Goal: Book appointment/travel/reservation

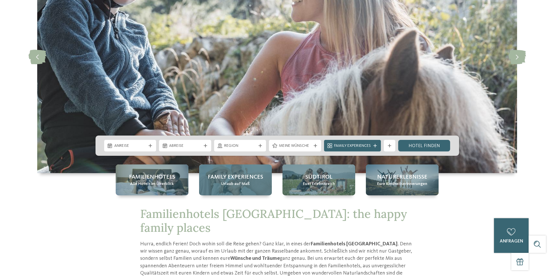
scroll to position [88, 0]
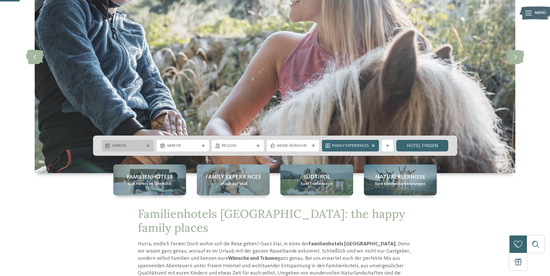
click at [125, 147] on span "Anreise" at bounding box center [128, 146] width 32 height 6
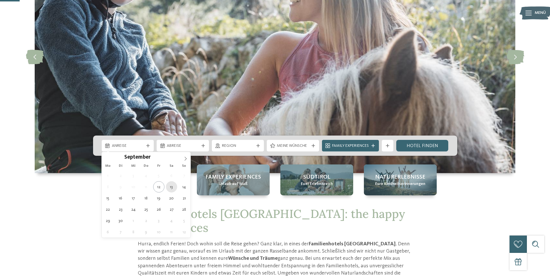
type div "13.09.2025"
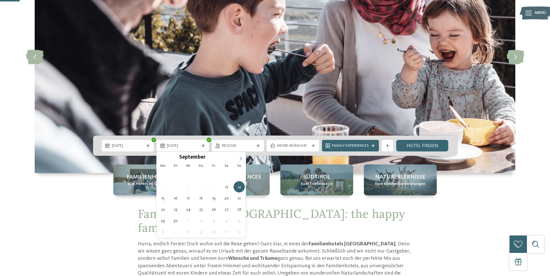
type div "14.09.2025"
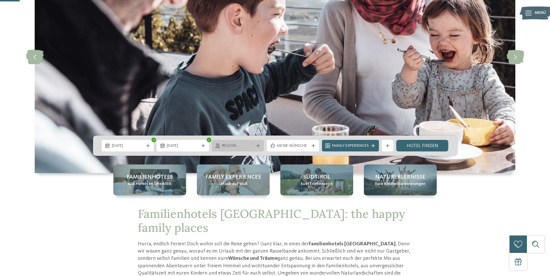
click at [238, 146] on span "Region" at bounding box center [238, 146] width 32 height 6
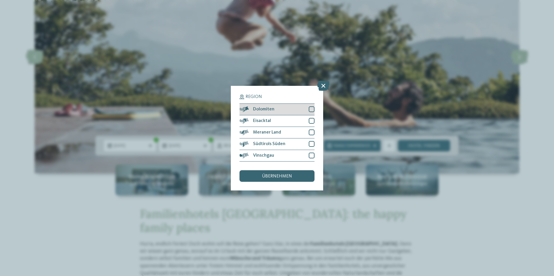
click at [274, 110] on span "Dolomiten" at bounding box center [263, 109] width 21 height 5
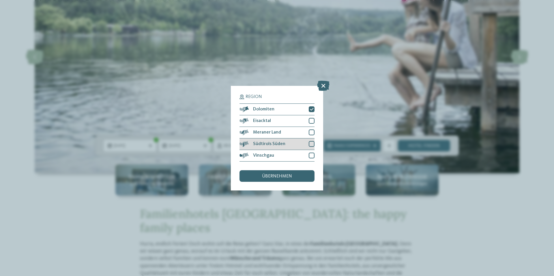
click at [269, 145] on span "Südtirols Süden" at bounding box center [269, 143] width 32 height 5
click at [269, 108] on span "Dolomiten" at bounding box center [263, 109] width 21 height 5
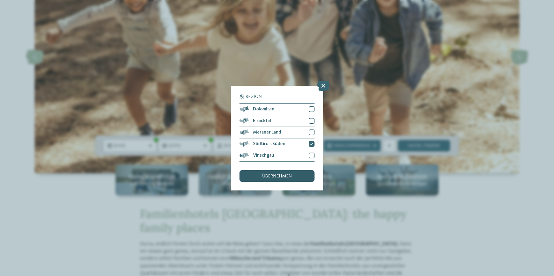
click at [275, 175] on span "übernehmen" at bounding box center [277, 176] width 30 height 5
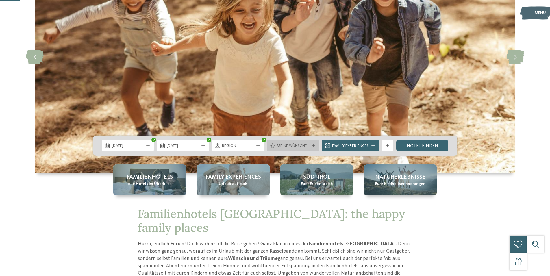
click at [277, 147] on span "Meine Wünsche" at bounding box center [293, 146] width 32 height 6
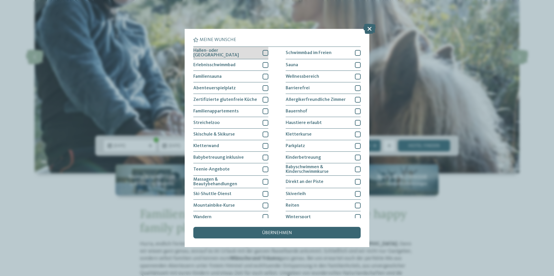
click at [263, 52] on div at bounding box center [266, 53] width 6 height 6
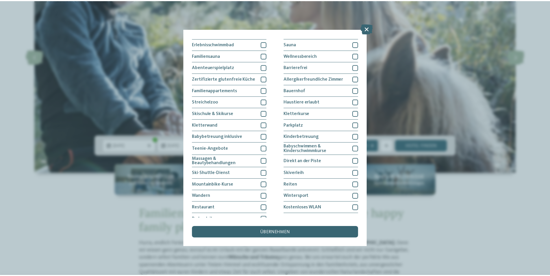
scroll to position [27, 0]
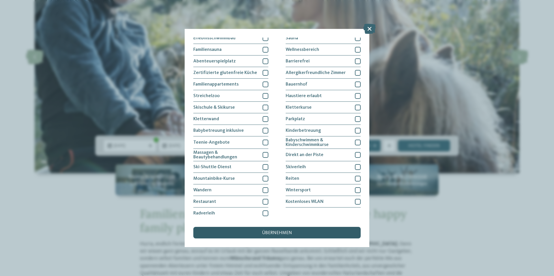
click at [282, 237] on div "übernehmen" at bounding box center [276, 233] width 167 height 12
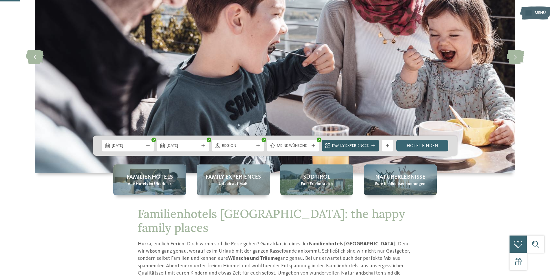
click at [348, 146] on span "Family Experiences" at bounding box center [350, 146] width 37 height 6
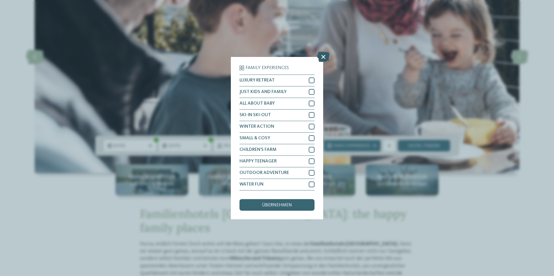
click at [323, 57] on icon at bounding box center [323, 56] width 12 height 10
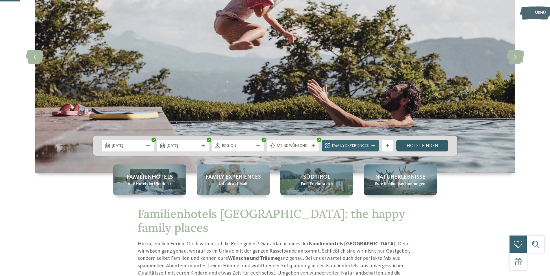
click at [441, 145] on link "Hotel finden" at bounding box center [422, 146] width 52 height 12
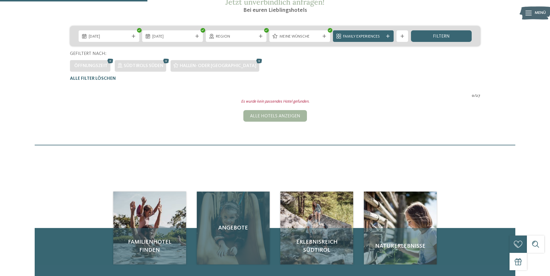
scroll to position [82, 0]
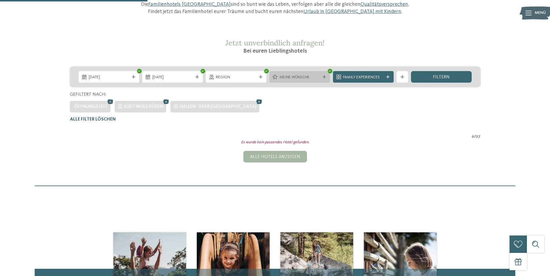
click at [308, 73] on div "Meine Wünsche" at bounding box center [299, 77] width 61 height 12
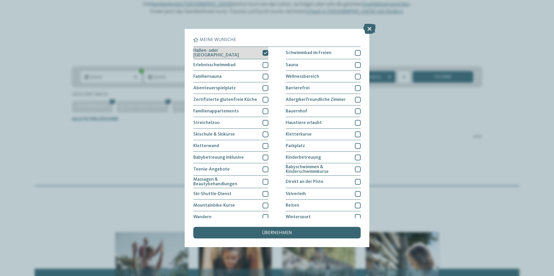
click at [264, 55] on div at bounding box center [266, 53] width 6 height 6
click at [272, 233] on span "übernehmen" at bounding box center [277, 232] width 30 height 5
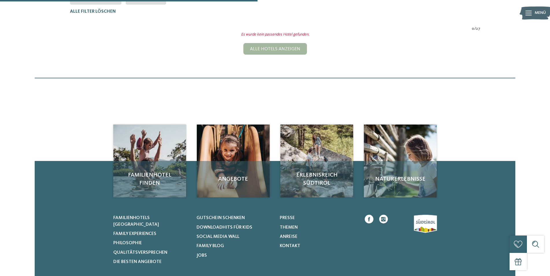
scroll to position [42, 0]
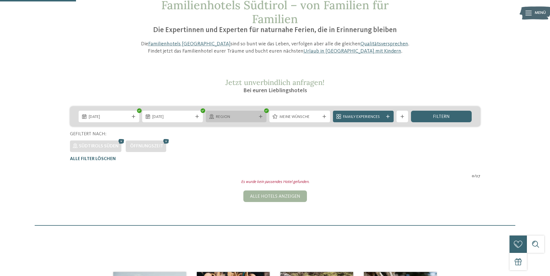
click at [228, 111] on div "Region" at bounding box center [236, 117] width 61 height 12
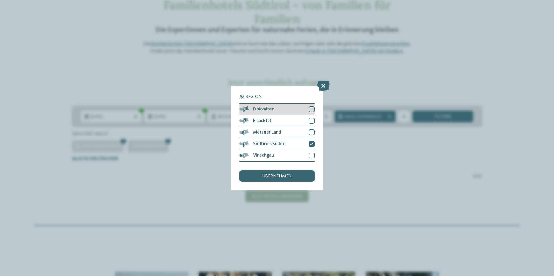
click at [265, 106] on div "Dolomiten" at bounding box center [277, 110] width 75 height 12
click at [269, 132] on span "Meraner Land" at bounding box center [267, 132] width 28 height 5
click at [272, 174] on div "übernehmen" at bounding box center [277, 176] width 75 height 12
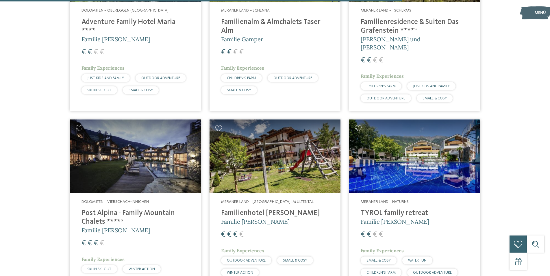
scroll to position [896, 0]
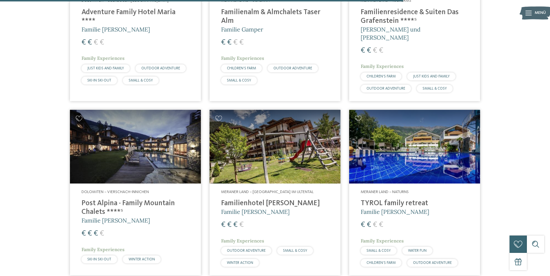
click at [379, 199] on h4 "TYROL family retreat" at bounding box center [414, 203] width 108 height 9
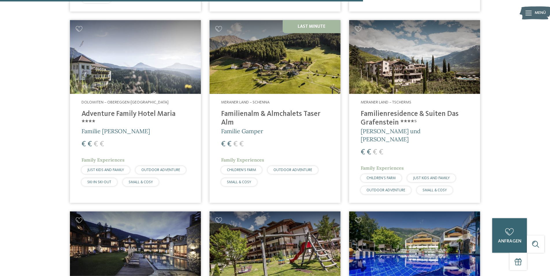
scroll to position [808, 0]
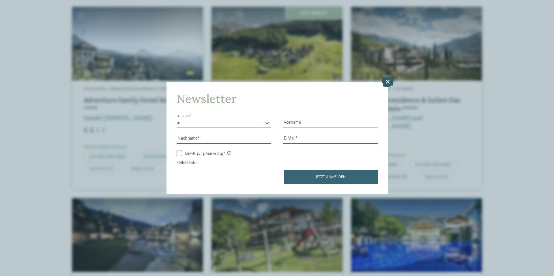
click at [390, 81] on icon at bounding box center [388, 82] width 12 height 10
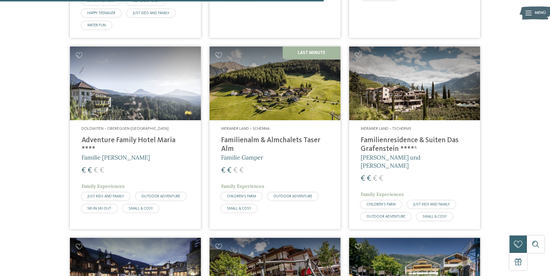
scroll to position [720, 0]
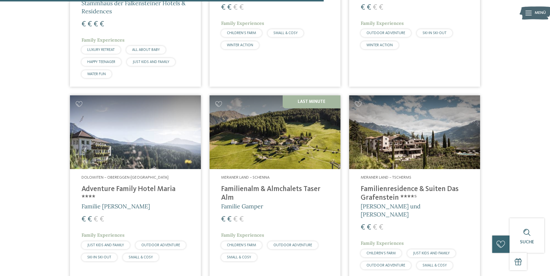
click at [414, 203] on span "[PERSON_NAME] und [PERSON_NAME]" at bounding box center [390, 209] width 60 height 15
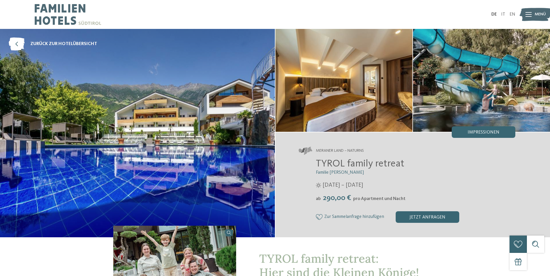
scroll to position [177, 0]
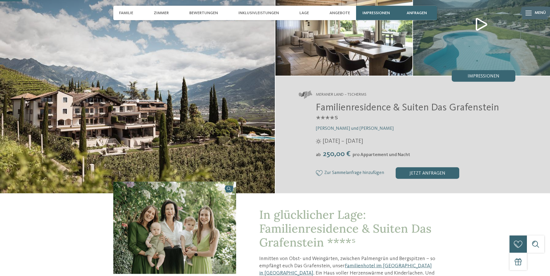
scroll to position [88, 0]
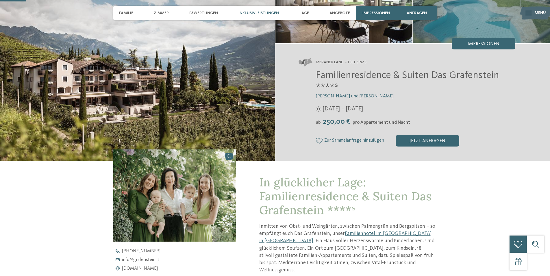
click at [269, 12] on span "Inklusivleistungen" at bounding box center [258, 13] width 40 height 5
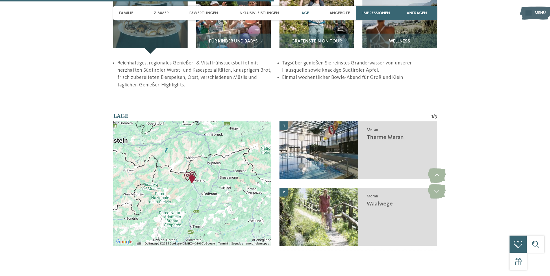
scroll to position [952, 0]
